Goal: Find specific page/section: Find specific page/section

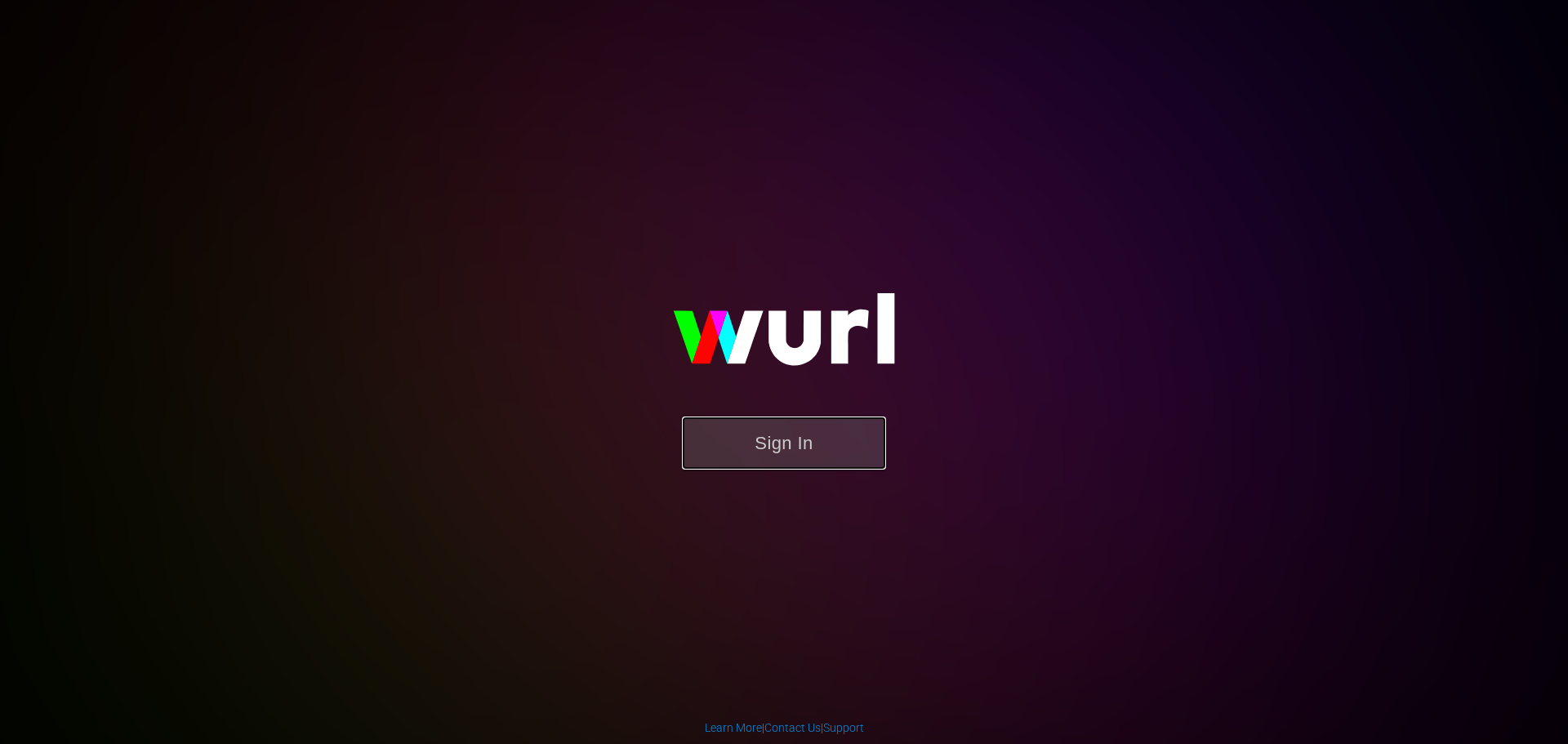
click at [858, 451] on button "Sign In" at bounding box center [784, 442] width 204 height 53
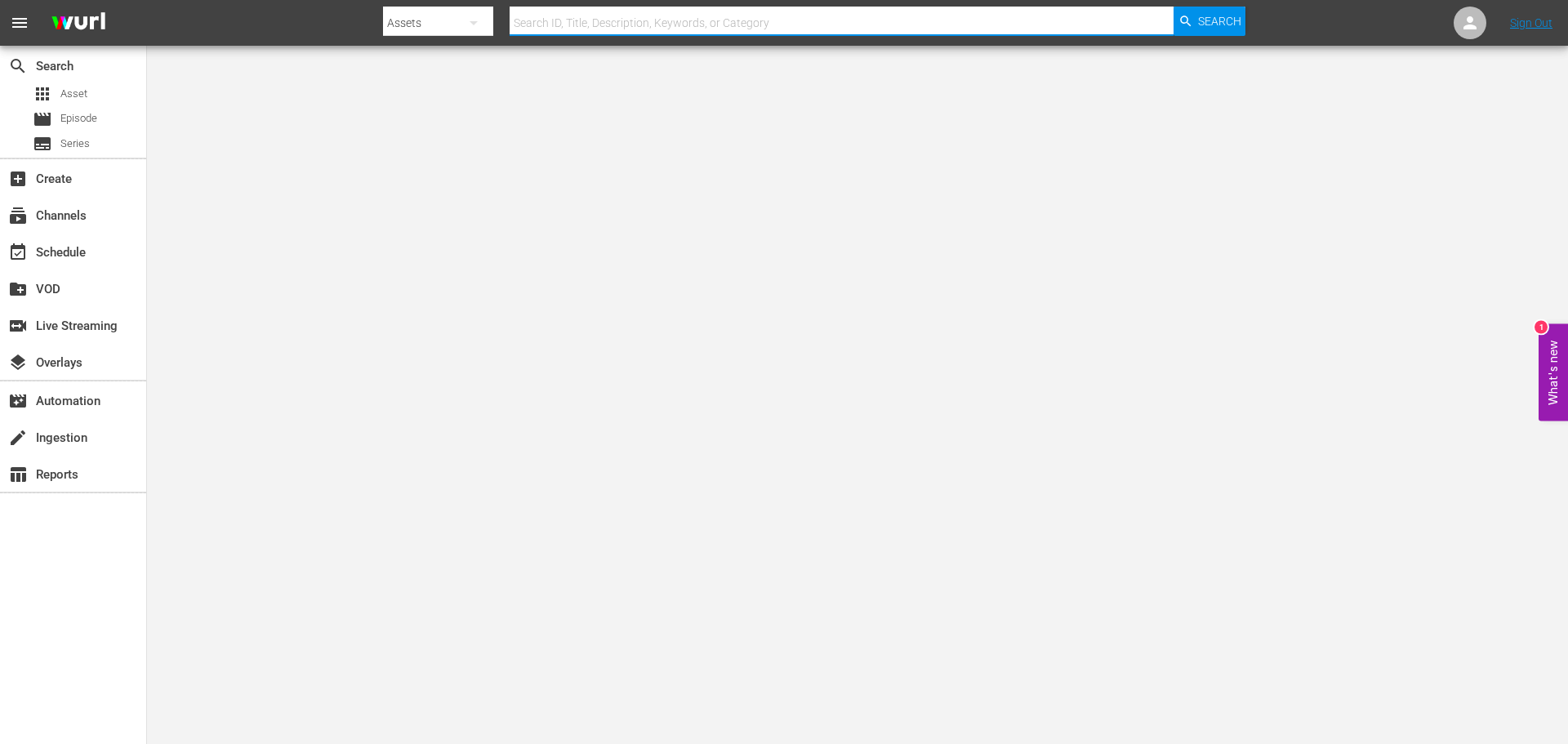
click at [597, 20] on input "text" at bounding box center [842, 22] width 664 height 39
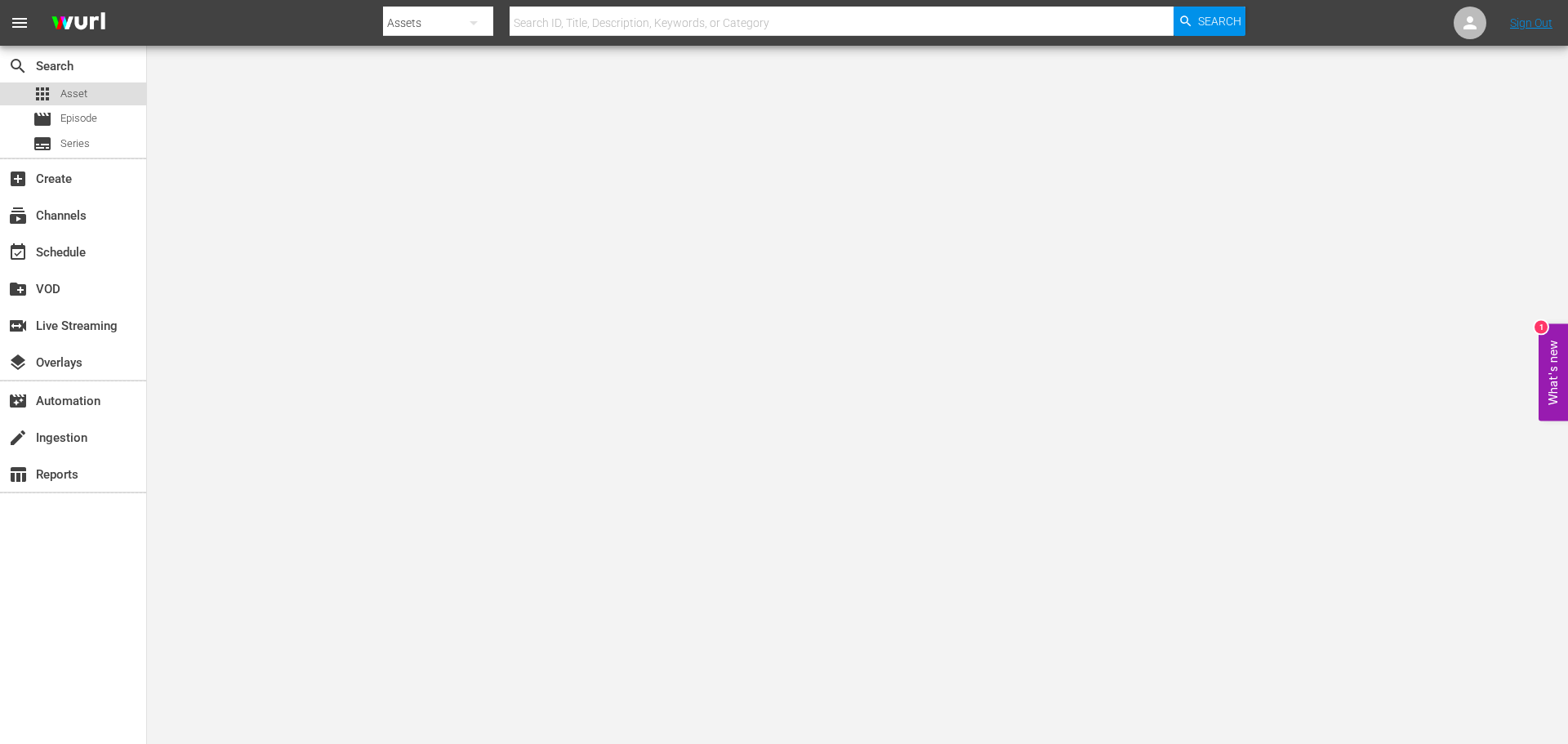
click at [84, 88] on span "Asset" at bounding box center [74, 93] width 27 height 16
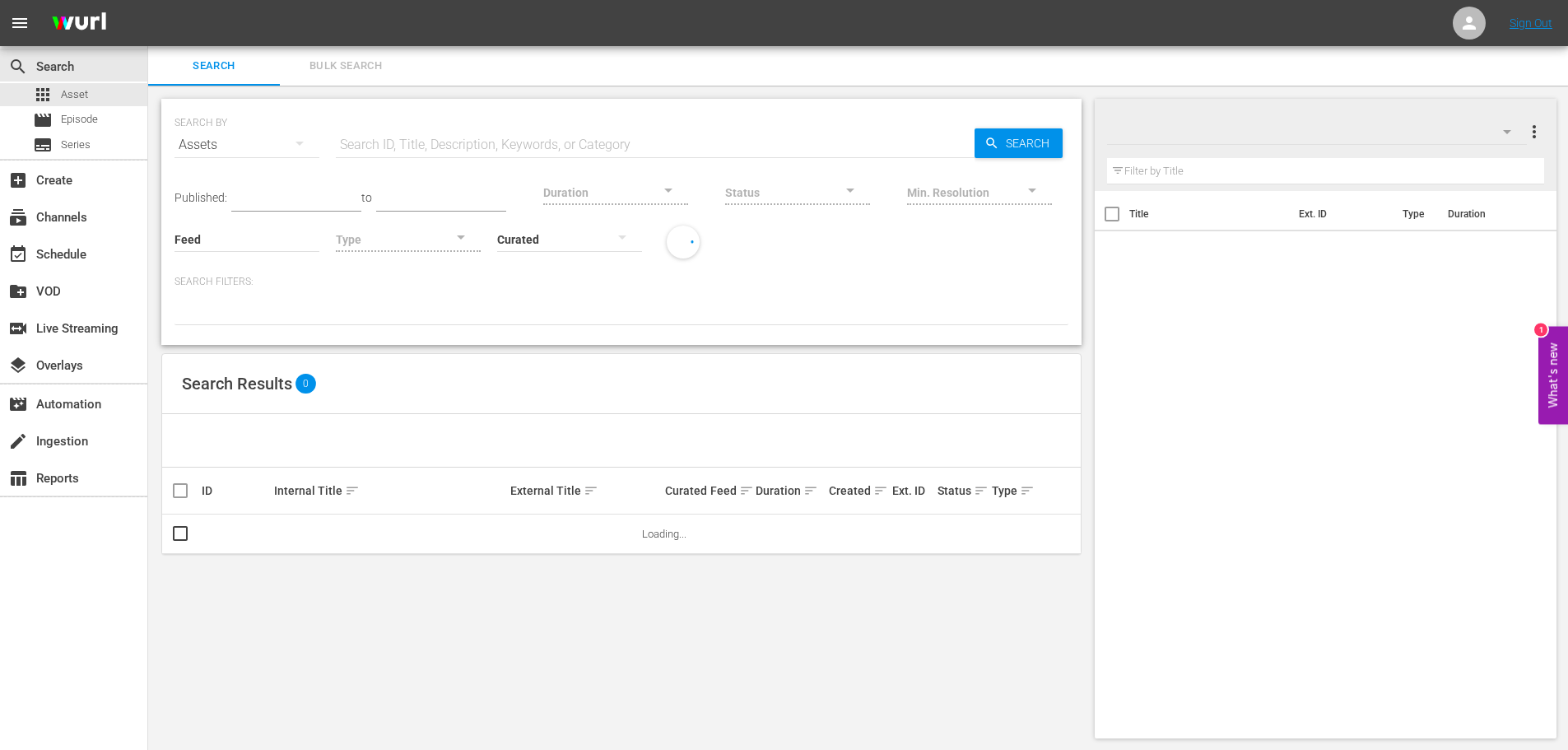
click at [422, 146] on input "text" at bounding box center [655, 145] width 639 height 40
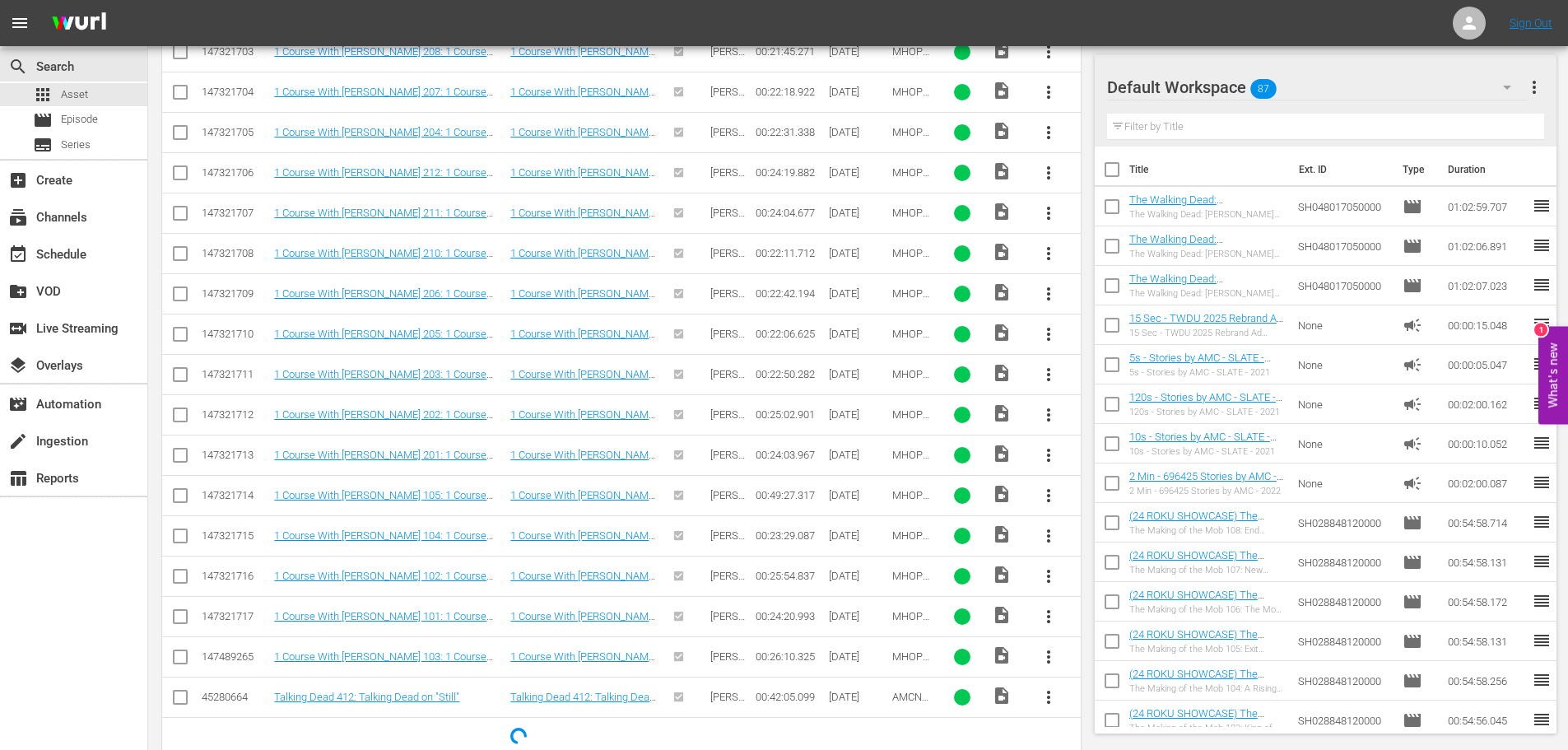
scroll to position [641, 0]
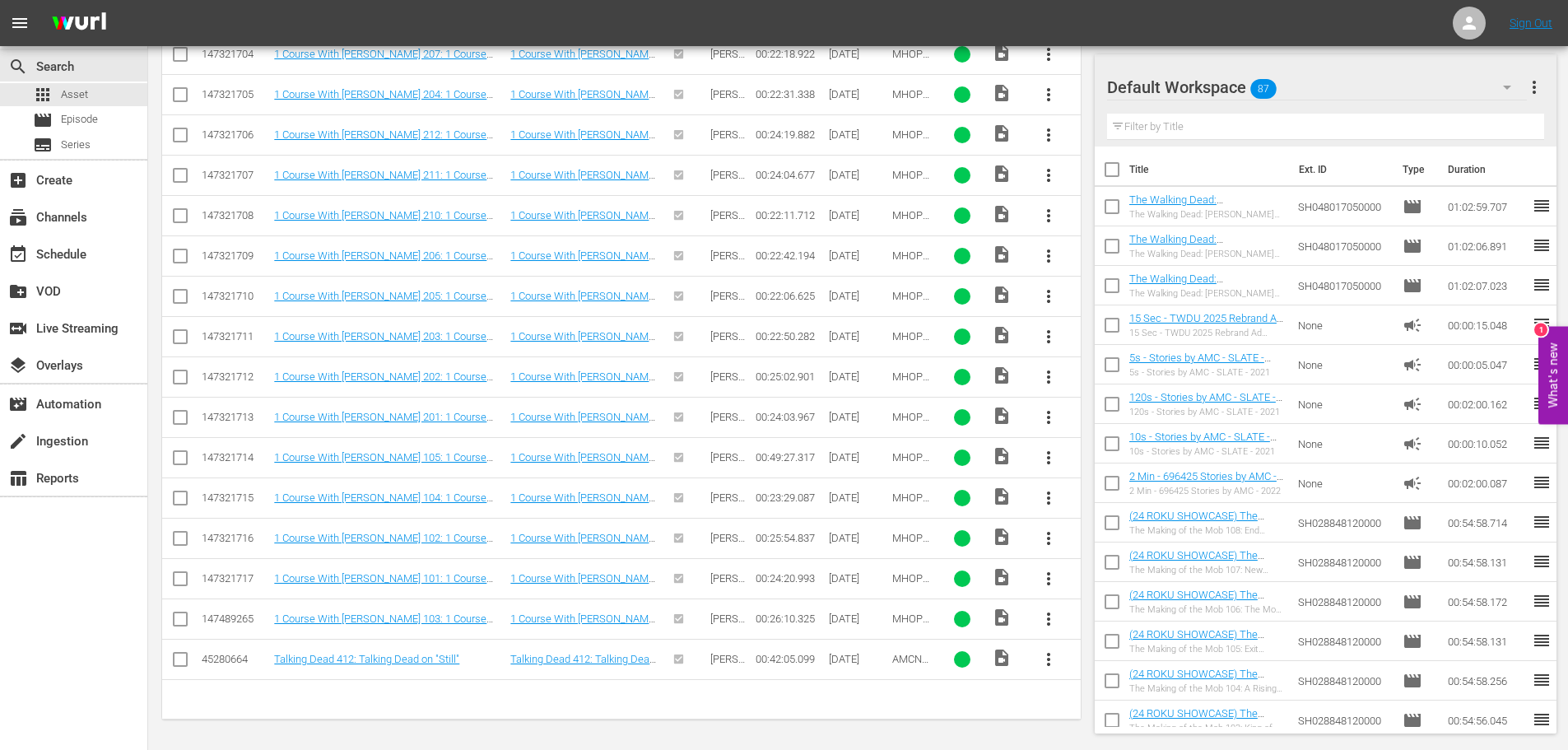
type input "smoove"
